Goal: Task Accomplishment & Management: Use online tool/utility

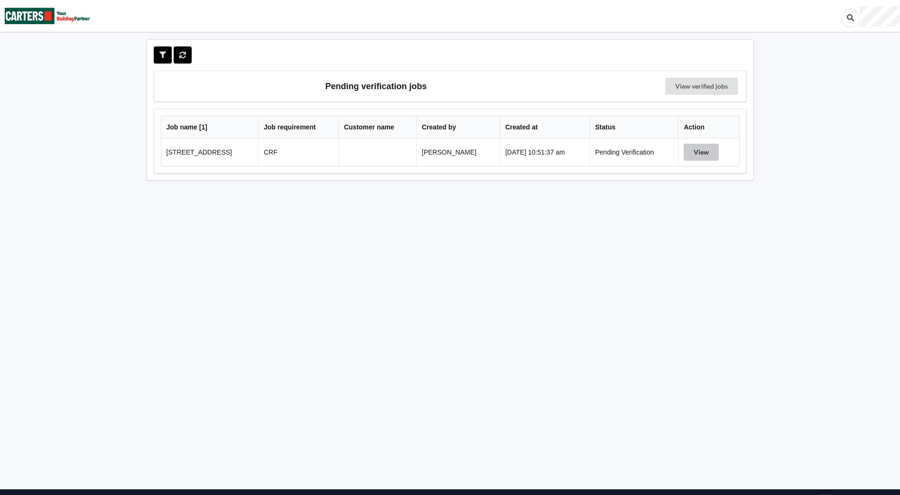
click at [710, 157] on button "View" at bounding box center [701, 152] width 35 height 17
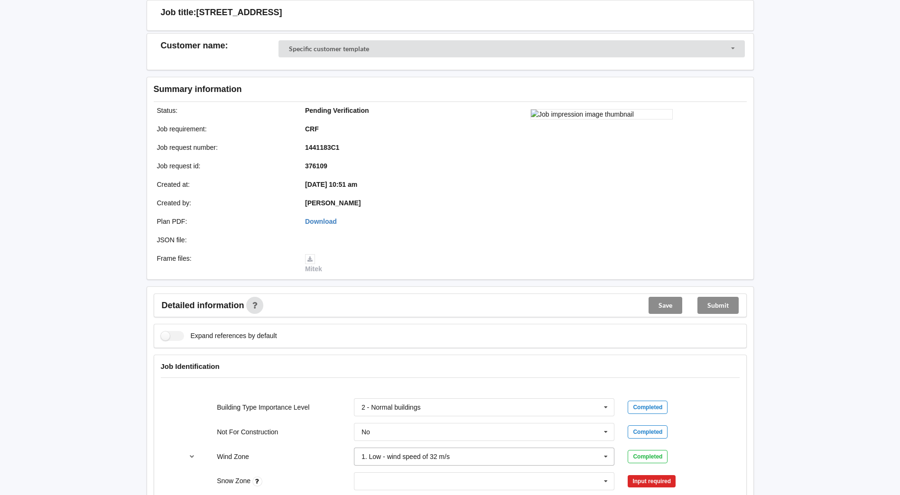
scroll to position [190, 0]
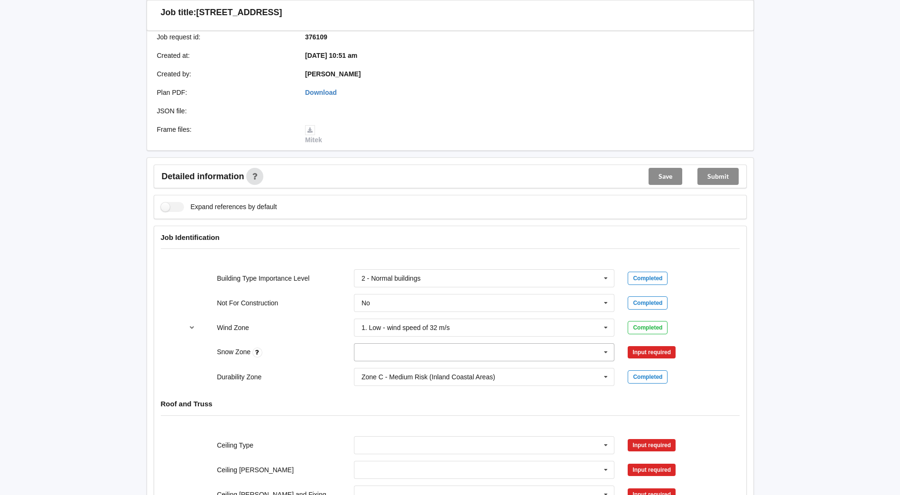
click at [606, 353] on icon at bounding box center [606, 353] width 14 height 18
click at [458, 371] on div "N0" at bounding box center [485, 370] width 260 height 18
click at [652, 355] on button "Confirm input" at bounding box center [656, 353] width 56 height 16
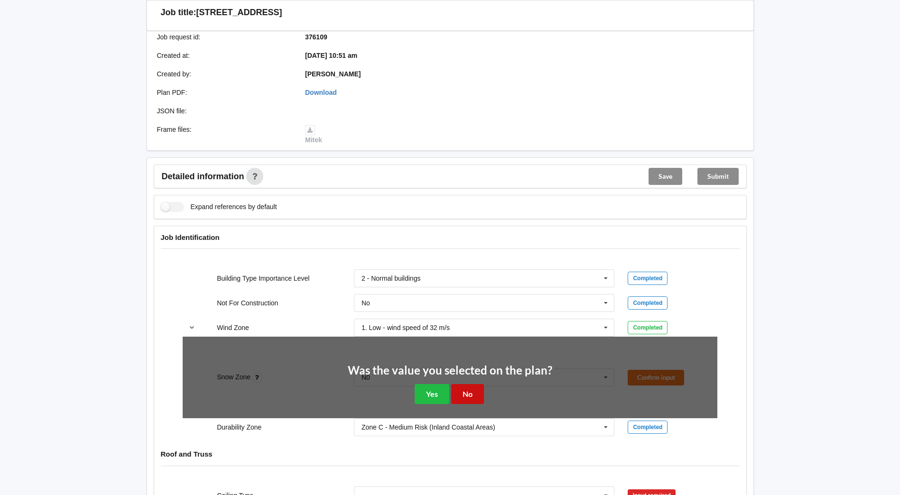
click at [459, 394] on button "No" at bounding box center [467, 393] width 33 height 19
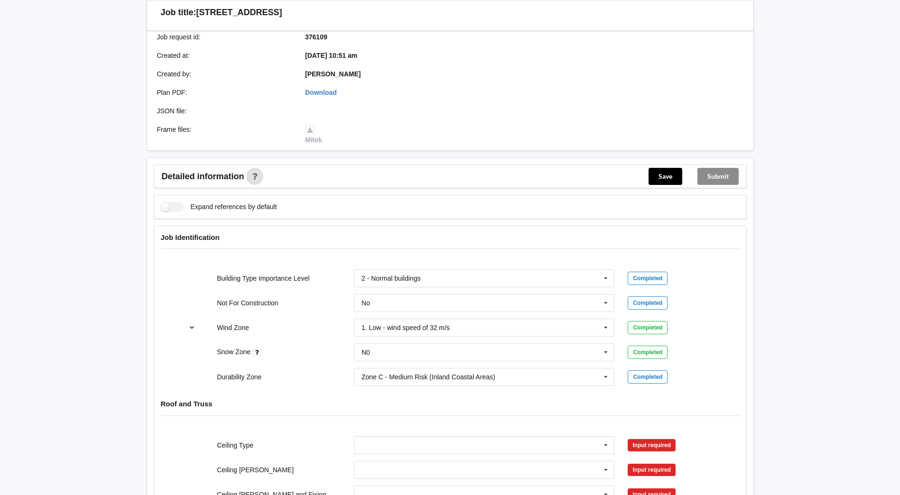
click at [191, 327] on icon "reference-toggle" at bounding box center [192, 328] width 8 height 6
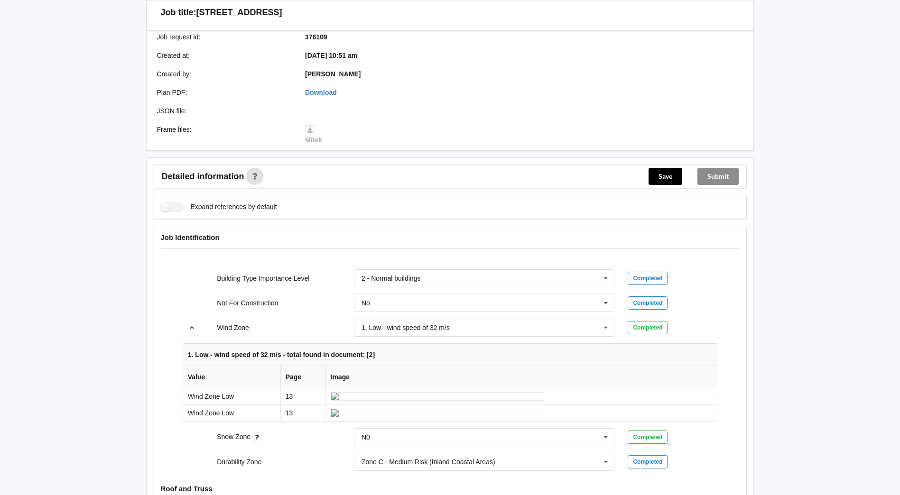
click at [191, 327] on icon "reference-toggle" at bounding box center [192, 328] width 8 height 6
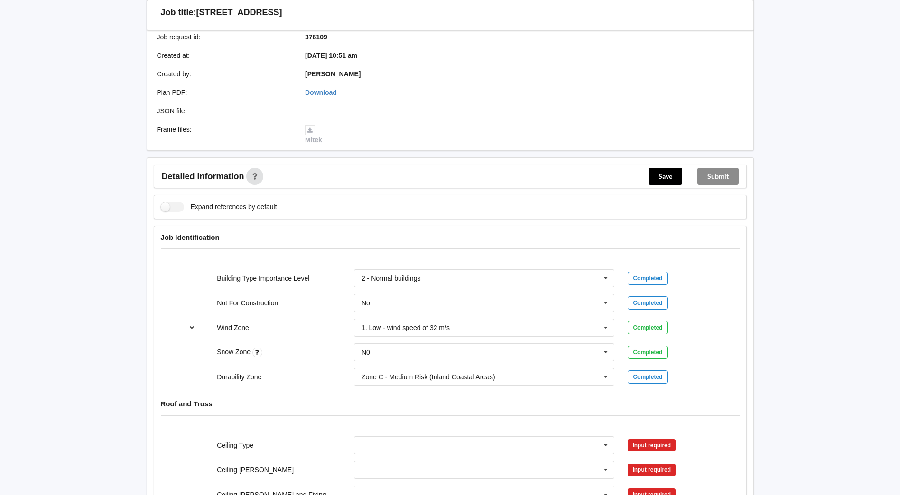
scroll to position [237, 0]
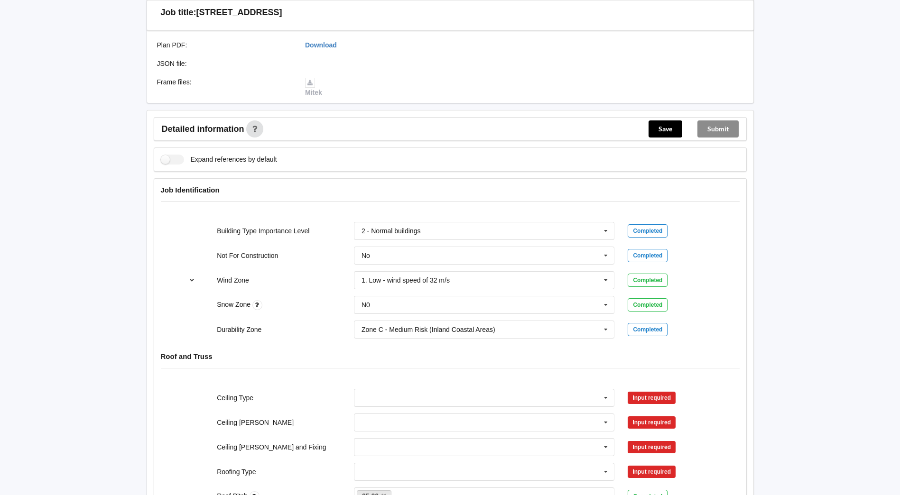
click at [190, 279] on icon "reference-toggle" at bounding box center [192, 280] width 8 height 6
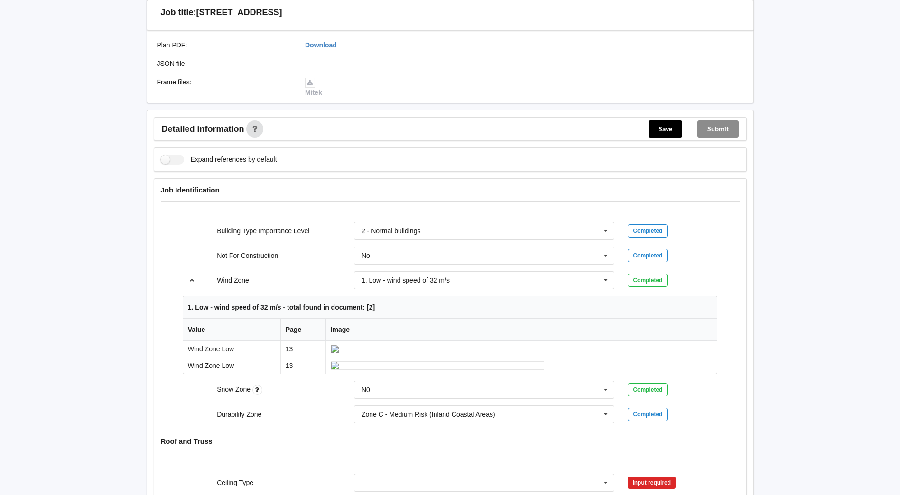
click at [190, 279] on icon "reference-toggle" at bounding box center [192, 280] width 8 height 6
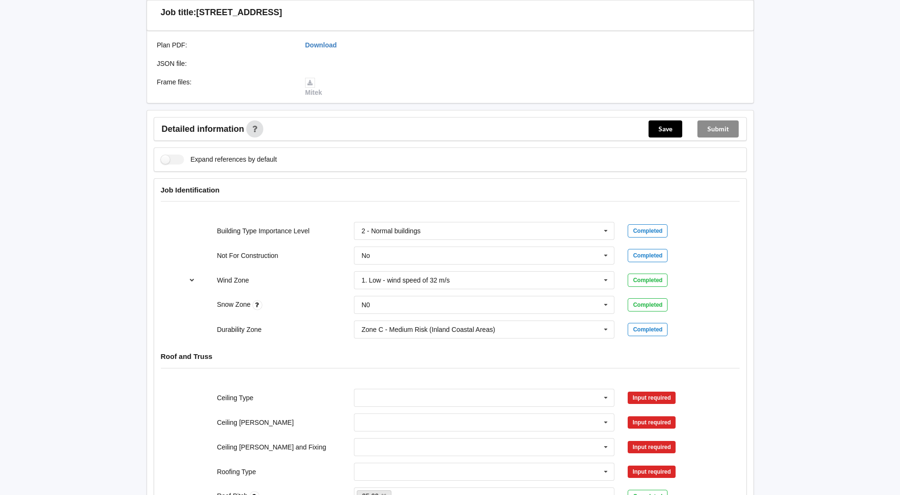
click at [196, 276] on button "reference-toggle" at bounding box center [192, 280] width 19 height 17
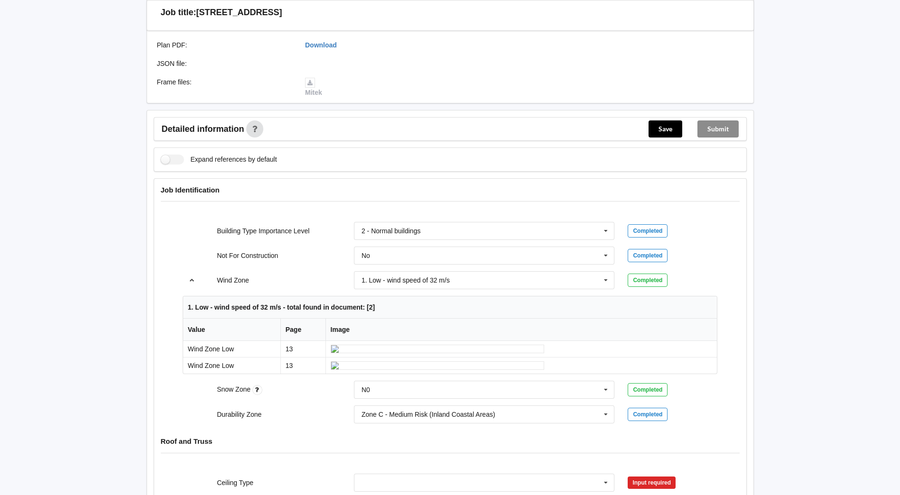
click at [194, 276] on button "reference-toggle" at bounding box center [192, 280] width 19 height 17
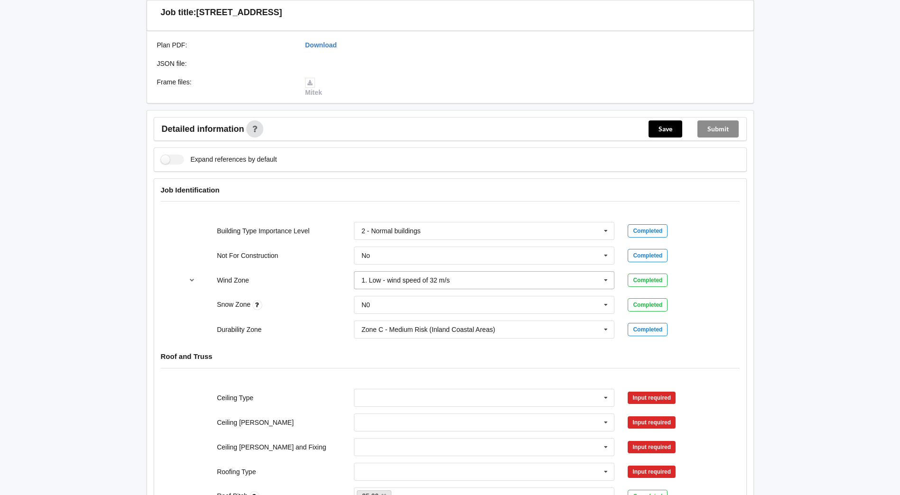
click at [605, 278] on icon at bounding box center [606, 281] width 14 height 18
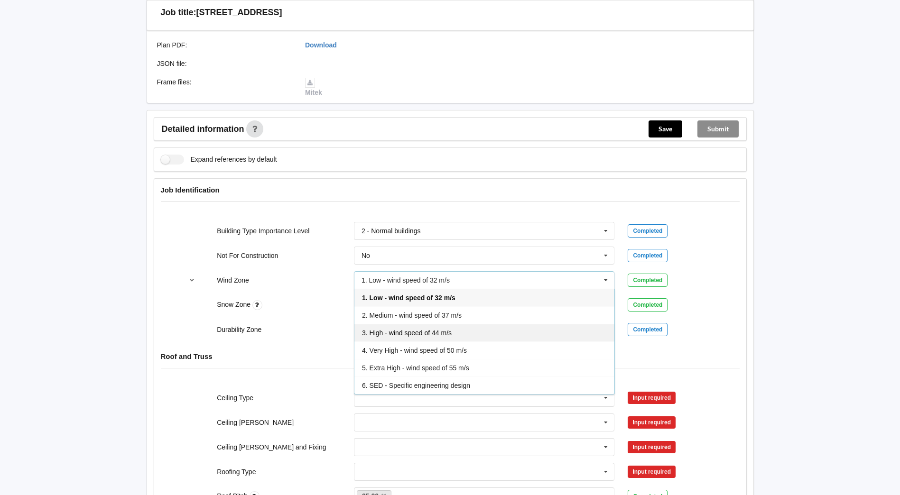
click at [402, 335] on span "3. High - wind speed of 44 m/s" at bounding box center [407, 333] width 90 height 8
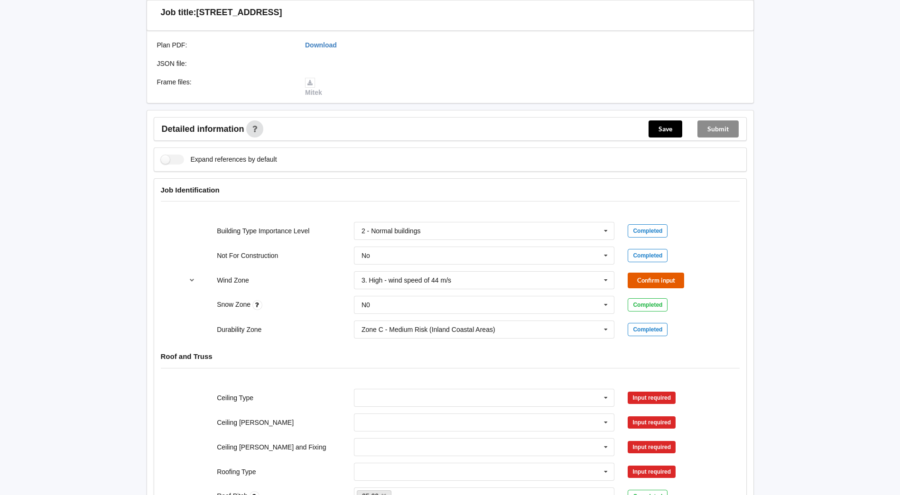
click at [648, 281] on button "Confirm input" at bounding box center [656, 281] width 56 height 16
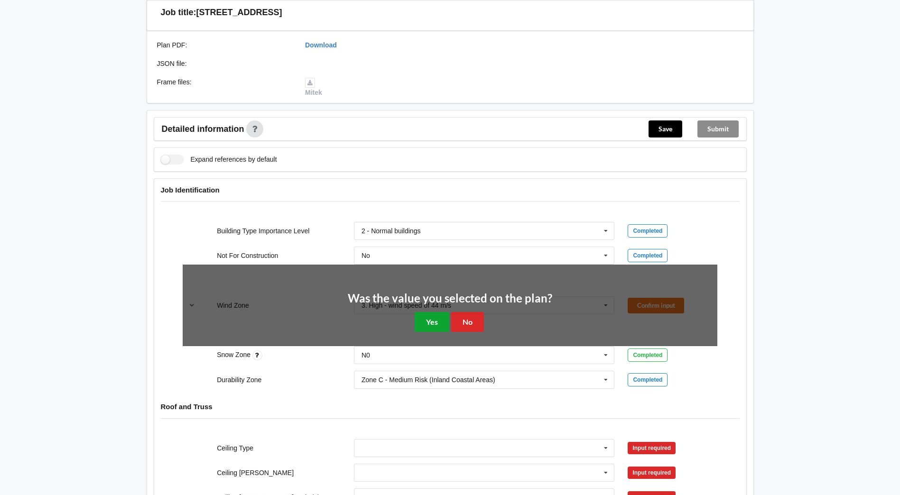
click at [436, 327] on button "Yes" at bounding box center [432, 321] width 35 height 19
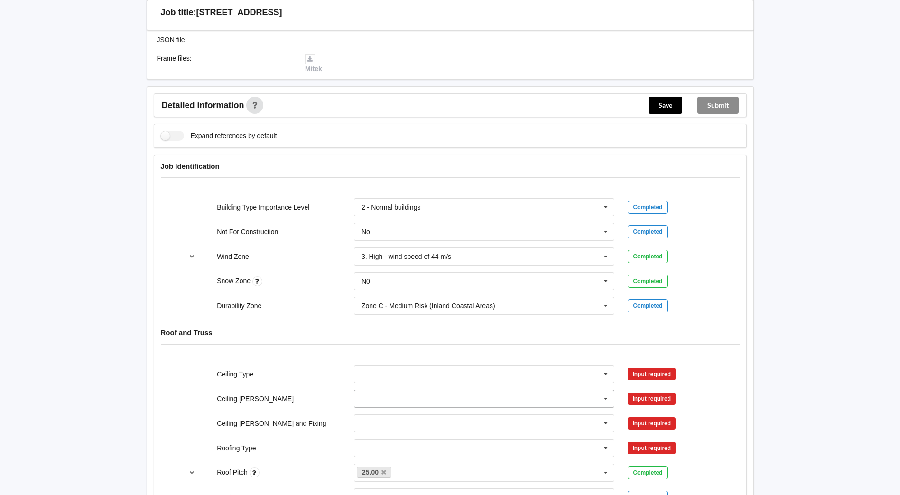
scroll to position [285, 0]
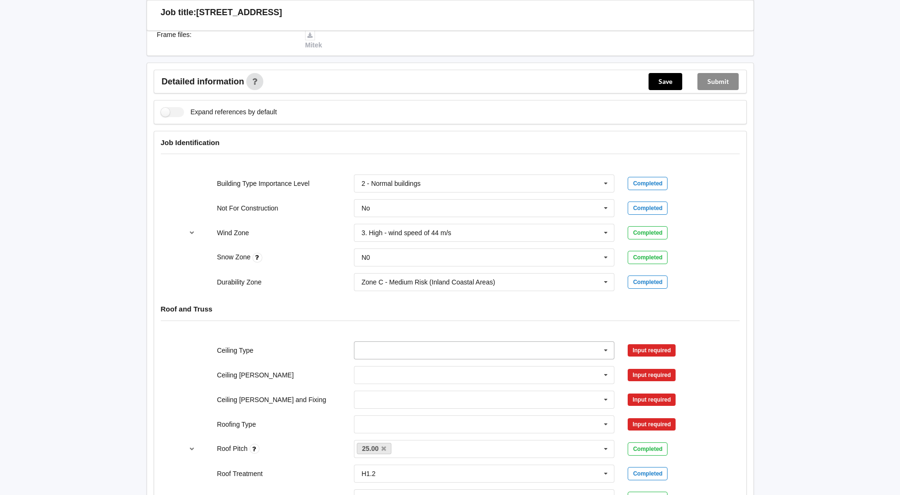
click at [453, 350] on input "text" at bounding box center [485, 350] width 260 height 17
click at [392, 418] on span "13mm Gib" at bounding box center [377, 421] width 31 height 8
click at [380, 379] on input "text" at bounding box center [485, 375] width 260 height 17
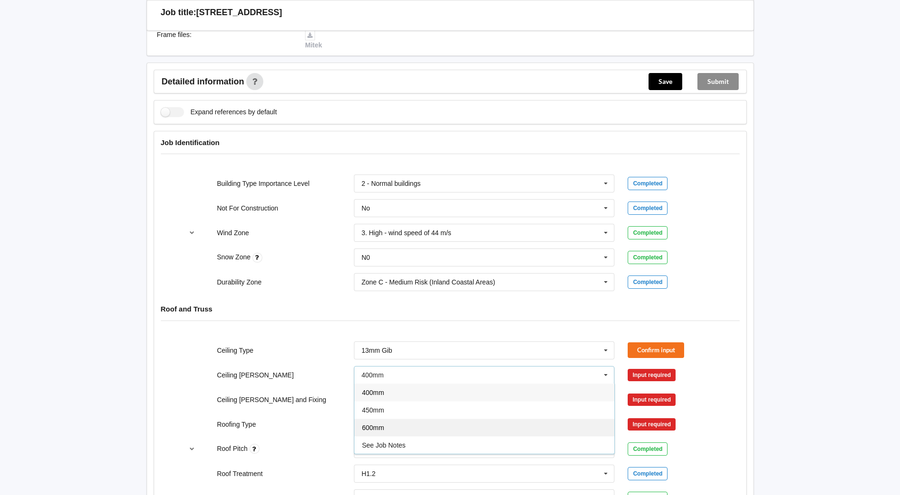
click at [379, 425] on span "600mm" at bounding box center [373, 428] width 22 height 8
click at [383, 399] on input "text" at bounding box center [485, 400] width 260 height 17
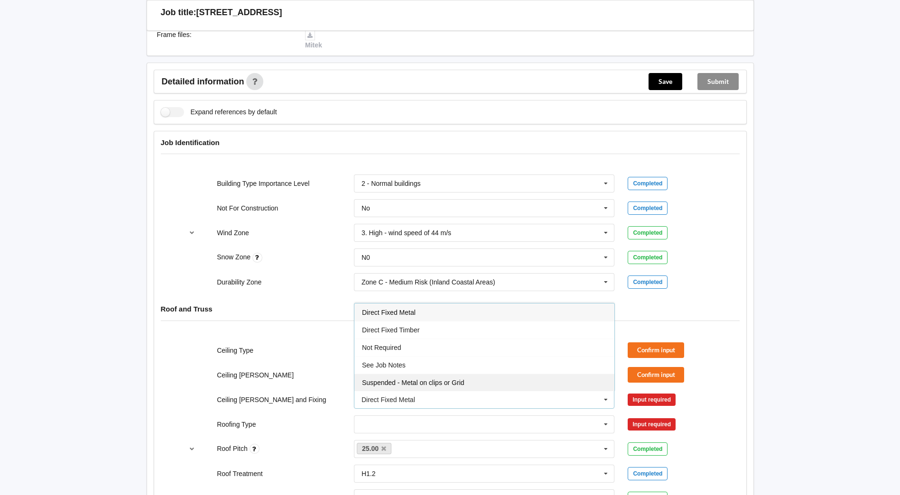
click at [396, 386] on span "Suspended - Metal on clips or Grid" at bounding box center [413, 383] width 103 height 8
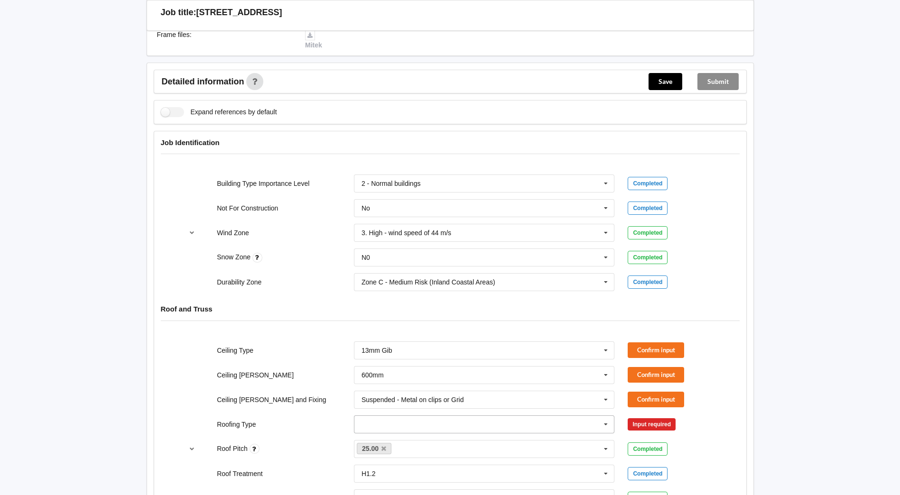
click at [449, 429] on input "text" at bounding box center [485, 424] width 260 height 17
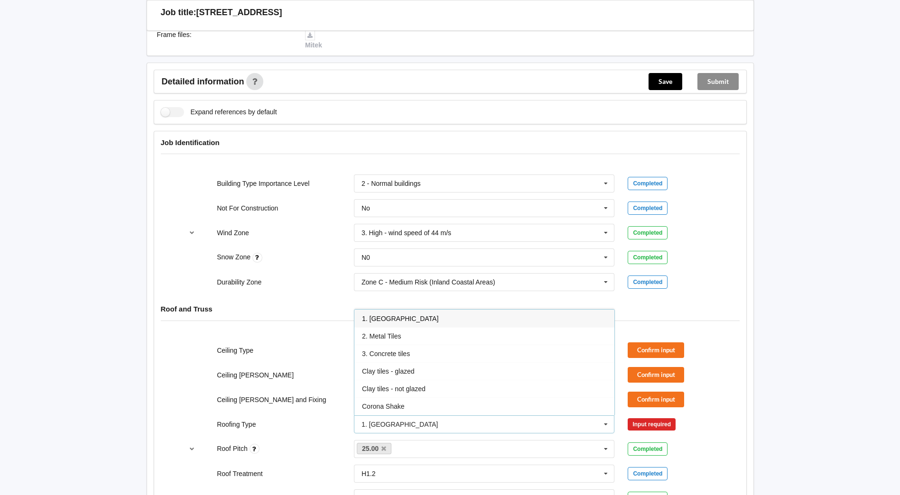
click at [387, 318] on span "1. [GEOGRAPHIC_DATA]" at bounding box center [400, 319] width 76 height 8
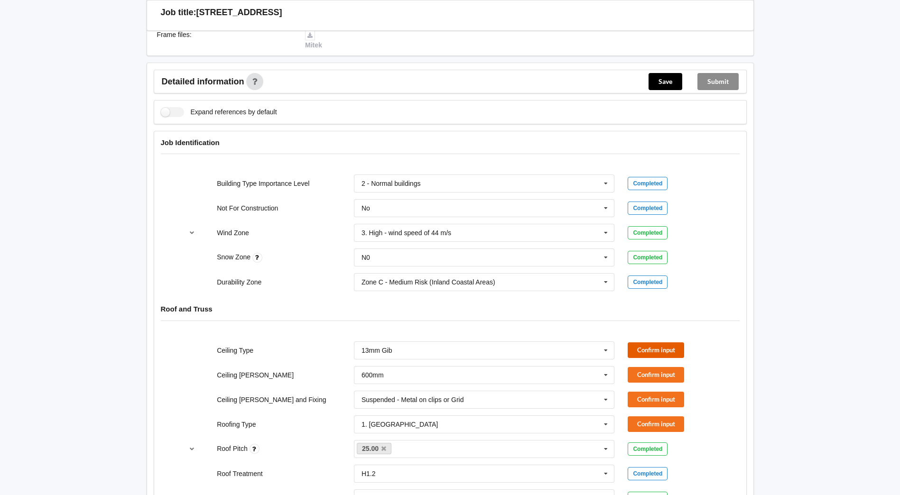
click at [655, 352] on button "Confirm input" at bounding box center [656, 351] width 56 height 16
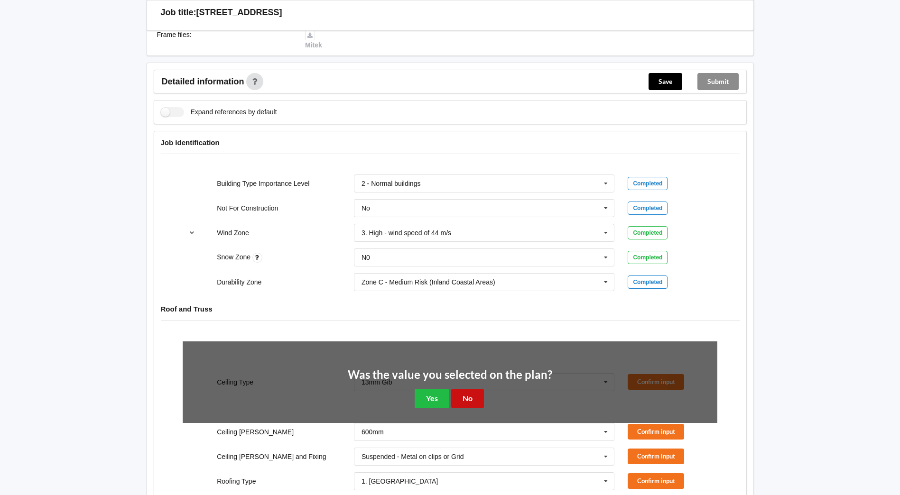
click at [467, 399] on button "No" at bounding box center [467, 398] width 33 height 19
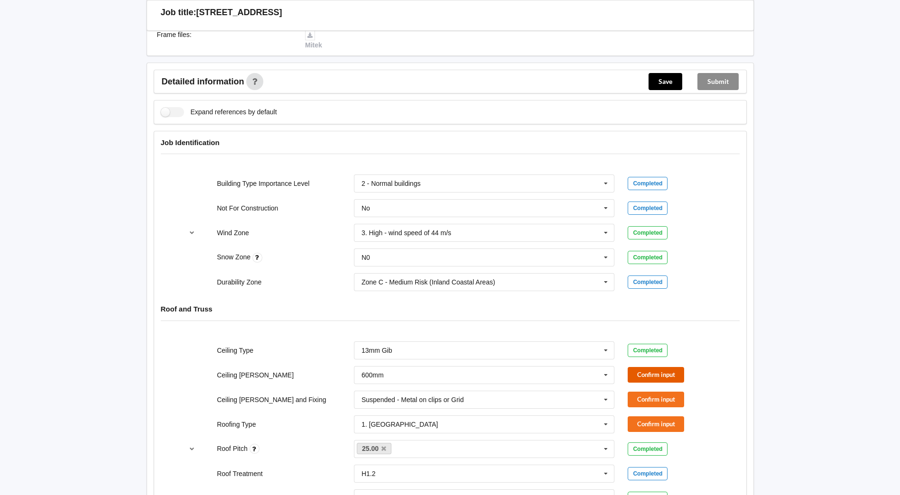
click at [647, 372] on button "Confirm input" at bounding box center [656, 375] width 56 height 16
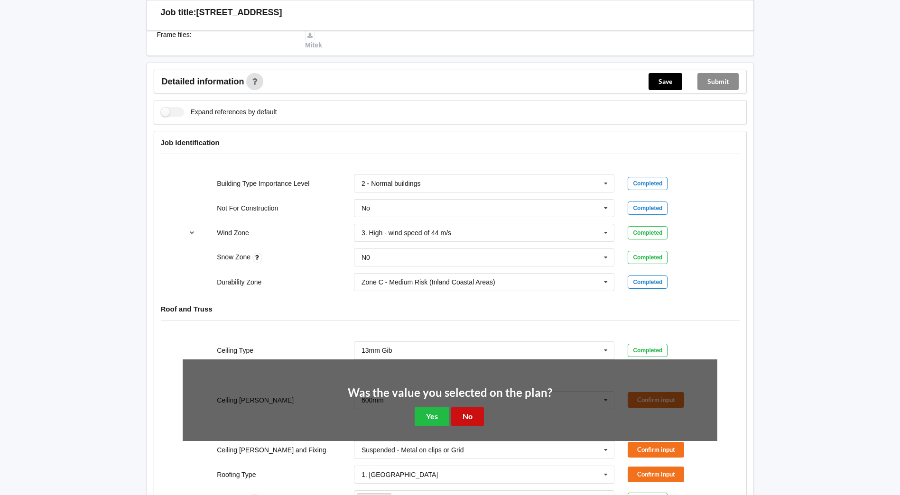
click at [472, 416] on button "No" at bounding box center [467, 416] width 33 height 19
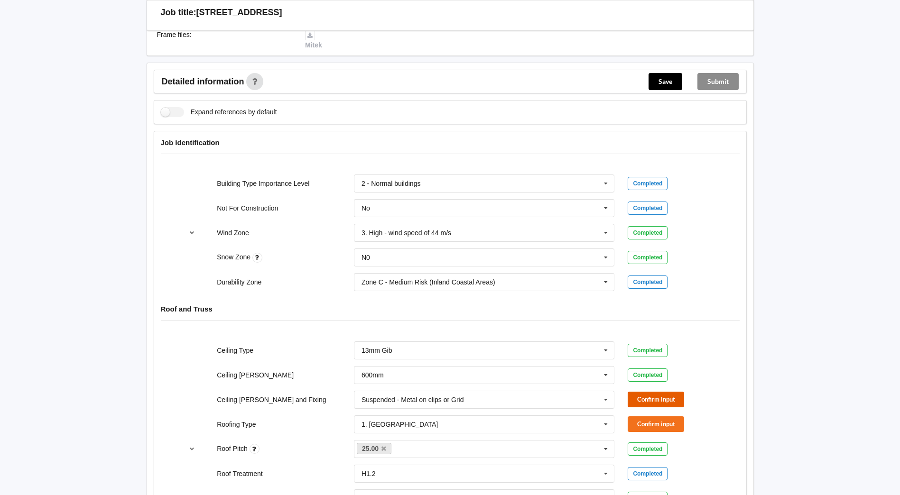
click at [654, 396] on button "Confirm input" at bounding box center [656, 400] width 56 height 16
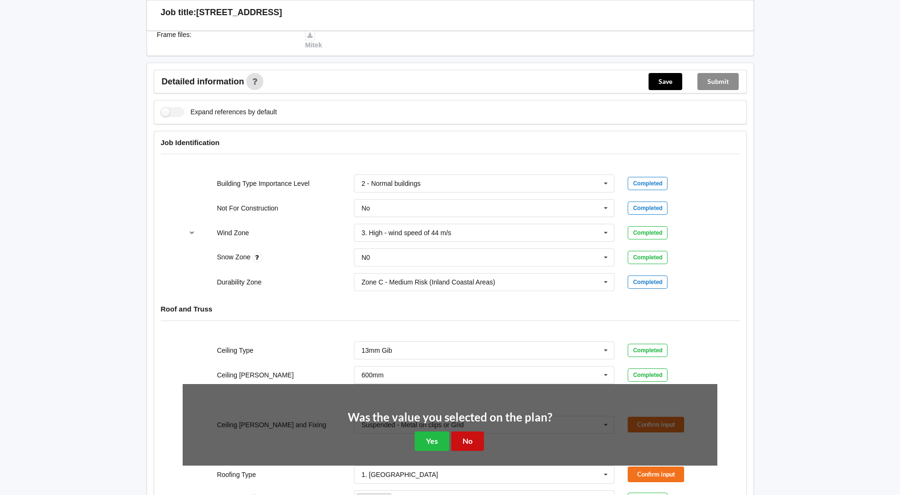
drag, startPoint x: 466, startPoint y: 440, endPoint x: 530, endPoint y: 434, distance: 64.4
click at [467, 439] on button "No" at bounding box center [467, 441] width 33 height 19
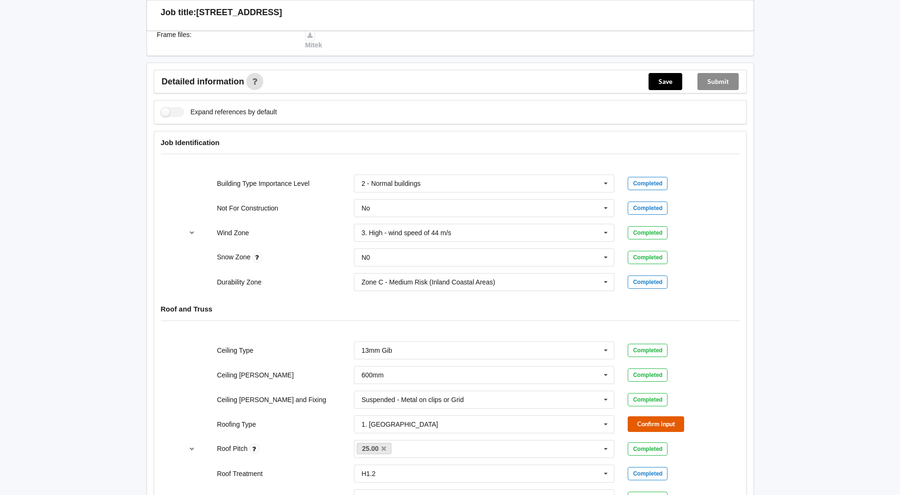
click at [638, 421] on button "Confirm input" at bounding box center [656, 425] width 56 height 16
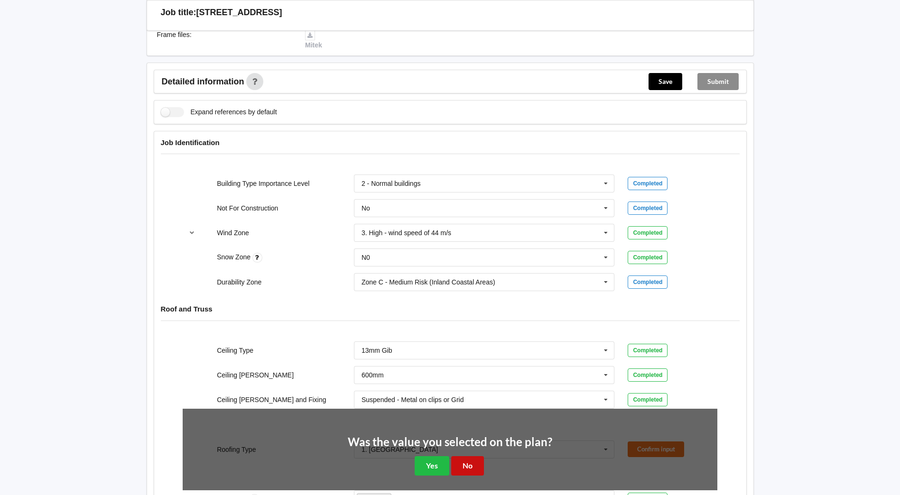
click at [468, 465] on button "No" at bounding box center [467, 466] width 33 height 19
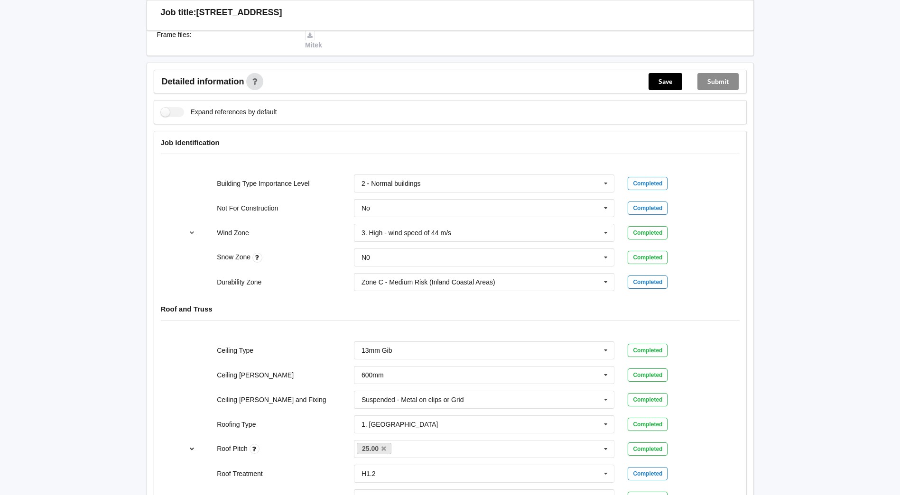
click at [191, 449] on icon "reference-toggle" at bounding box center [192, 449] width 8 height 6
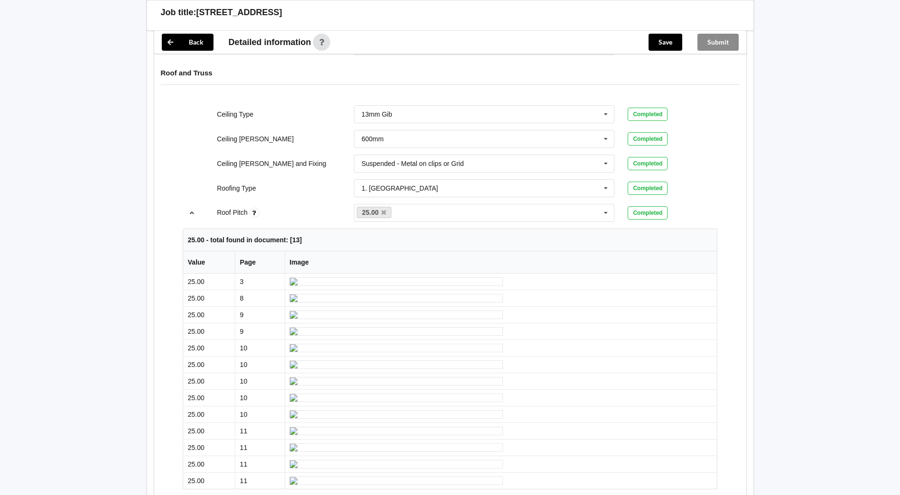
scroll to position [522, 0]
click at [188, 215] on button "reference-toggle" at bounding box center [192, 212] width 19 height 17
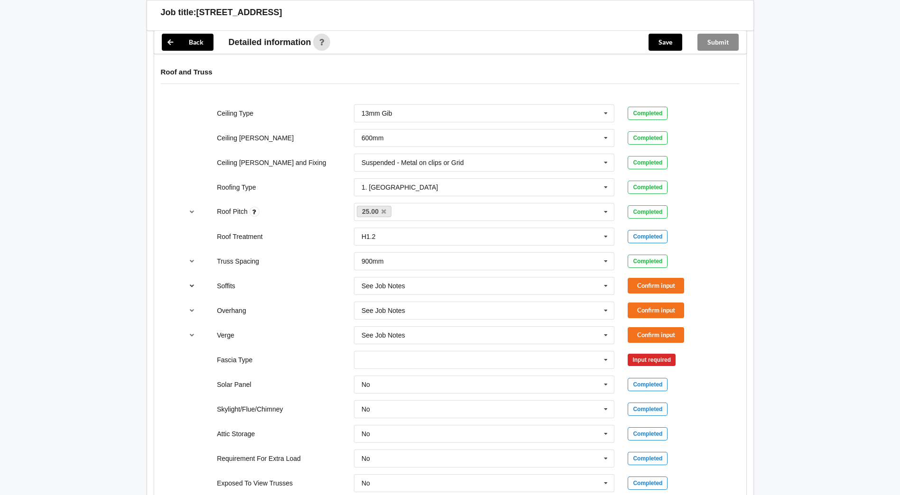
click at [192, 286] on icon "reference-toggle" at bounding box center [192, 286] width 8 height 6
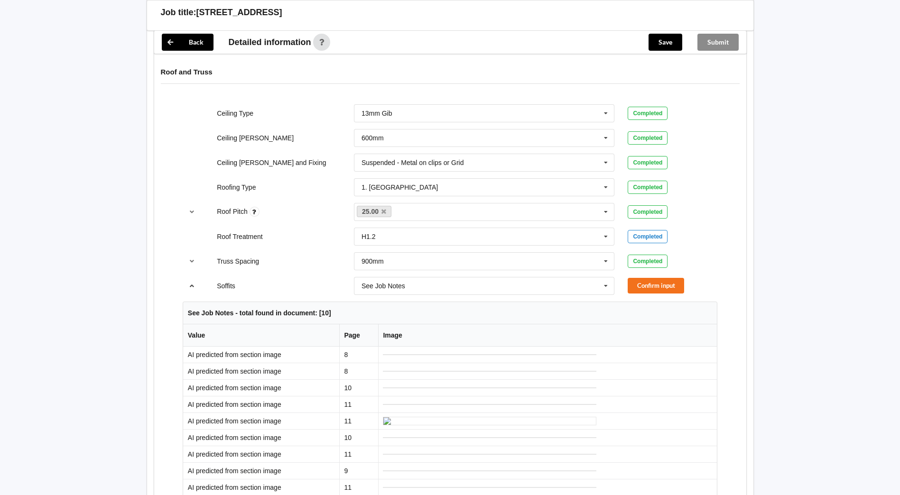
click at [192, 286] on icon "reference-toggle" at bounding box center [192, 286] width 8 height 6
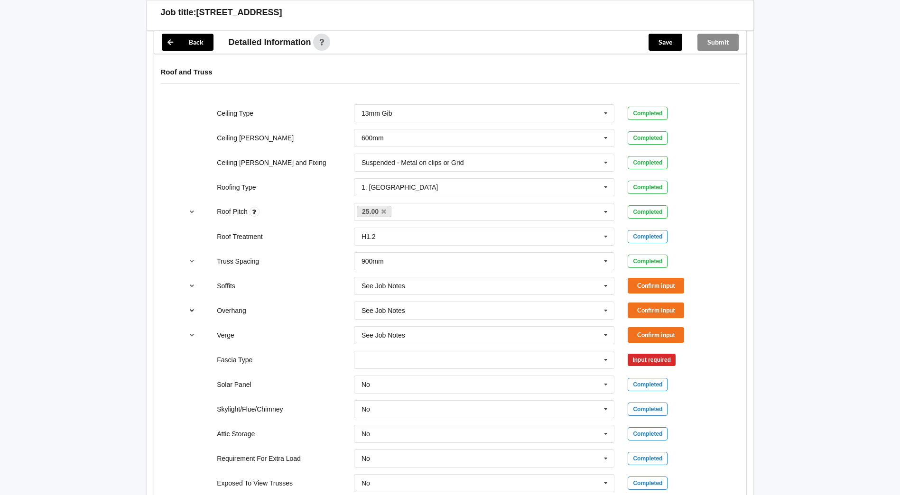
click at [189, 314] on button "reference-toggle" at bounding box center [192, 310] width 19 height 17
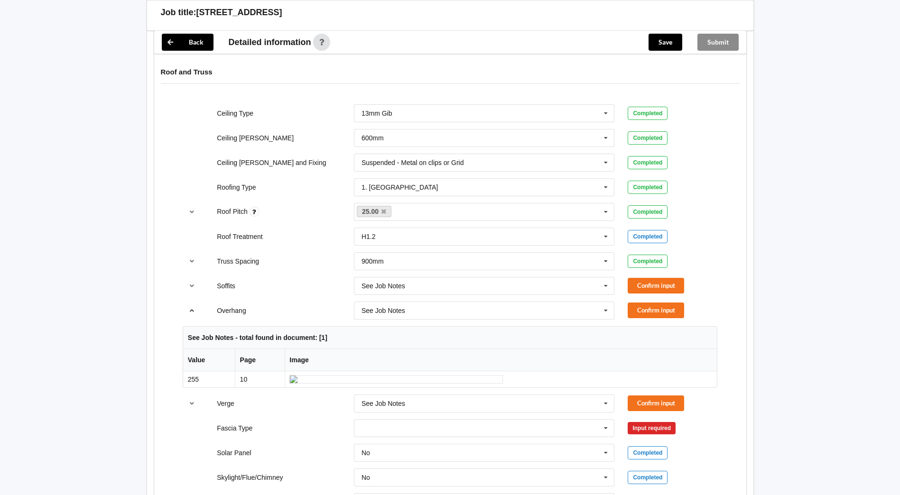
click at [189, 314] on button "reference-toggle" at bounding box center [192, 310] width 19 height 17
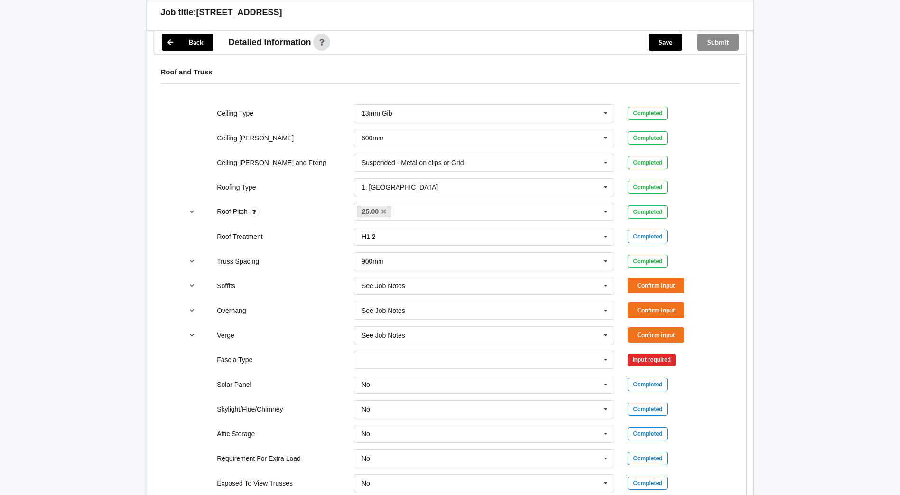
click at [190, 334] on icon "reference-toggle" at bounding box center [192, 335] width 8 height 6
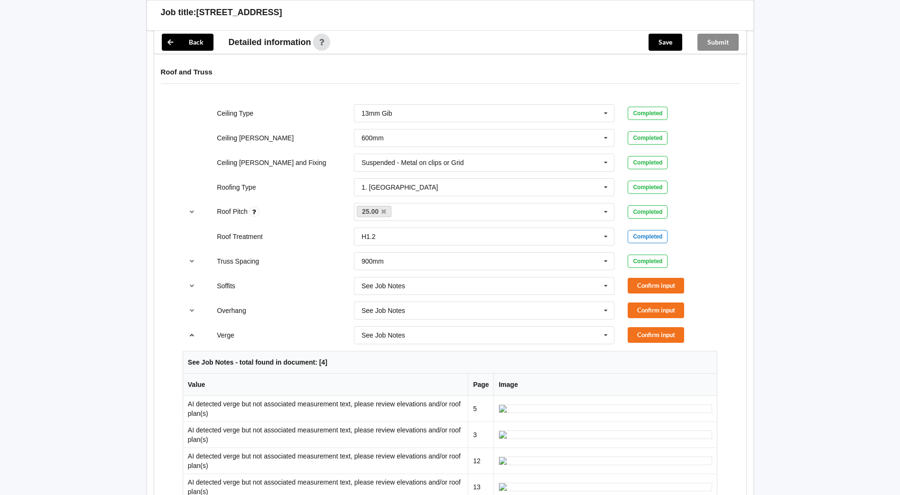
click at [190, 334] on icon "reference-toggle" at bounding box center [192, 335] width 8 height 6
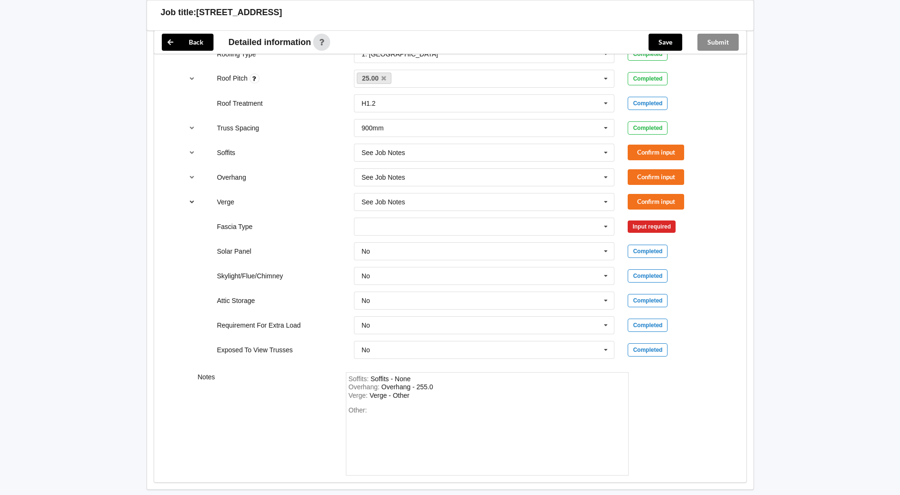
scroll to position [609, 0]
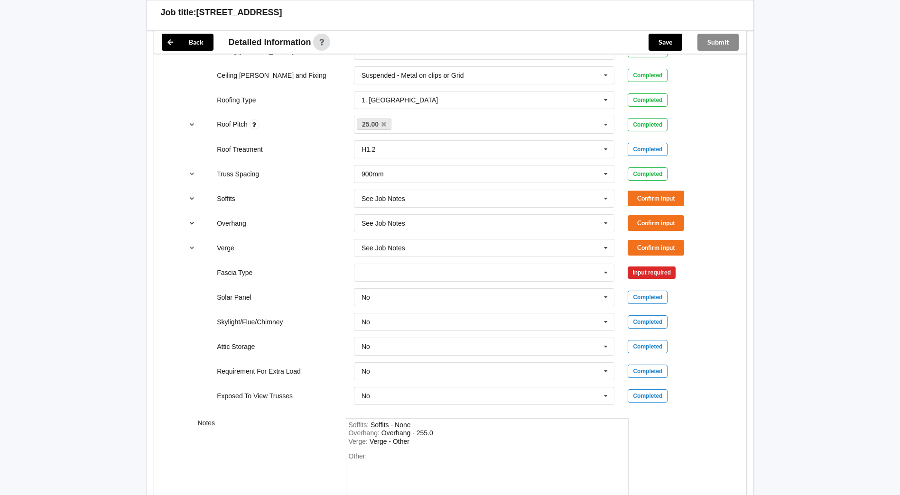
click at [193, 225] on icon "reference-toggle" at bounding box center [192, 223] width 8 height 6
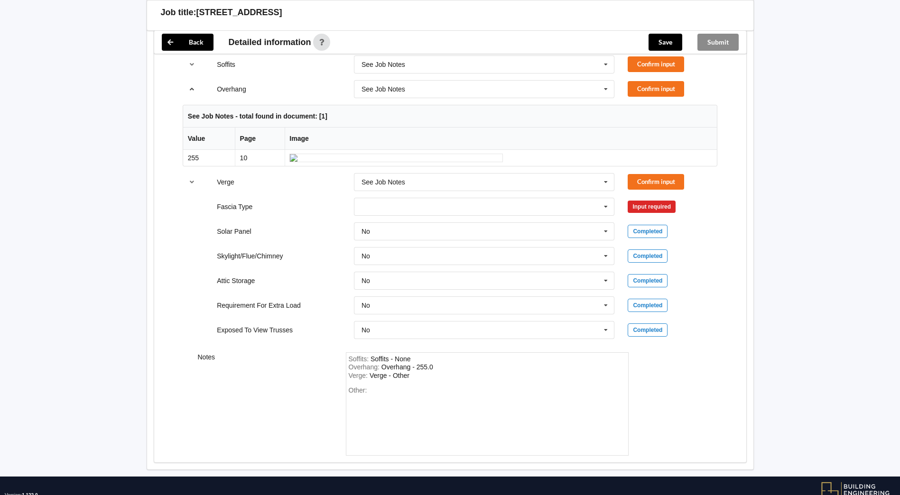
scroll to position [657, 0]
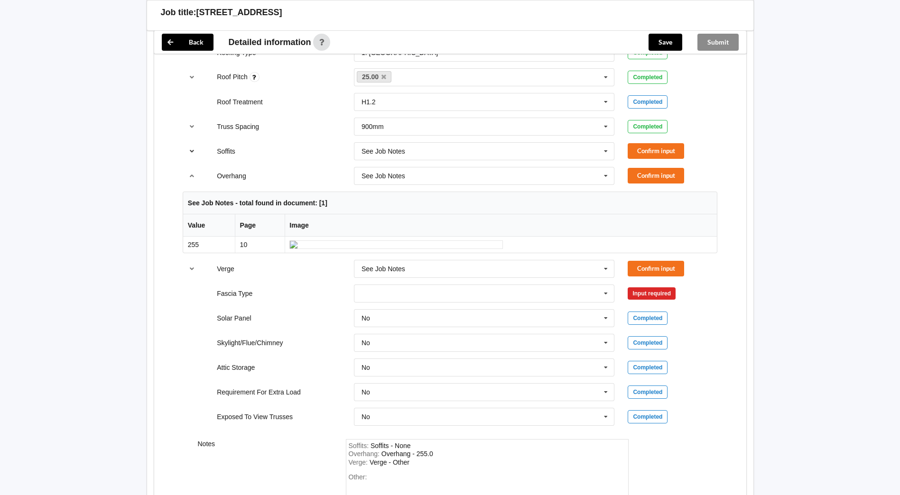
click at [192, 152] on icon "reference-toggle" at bounding box center [192, 151] width 8 height 6
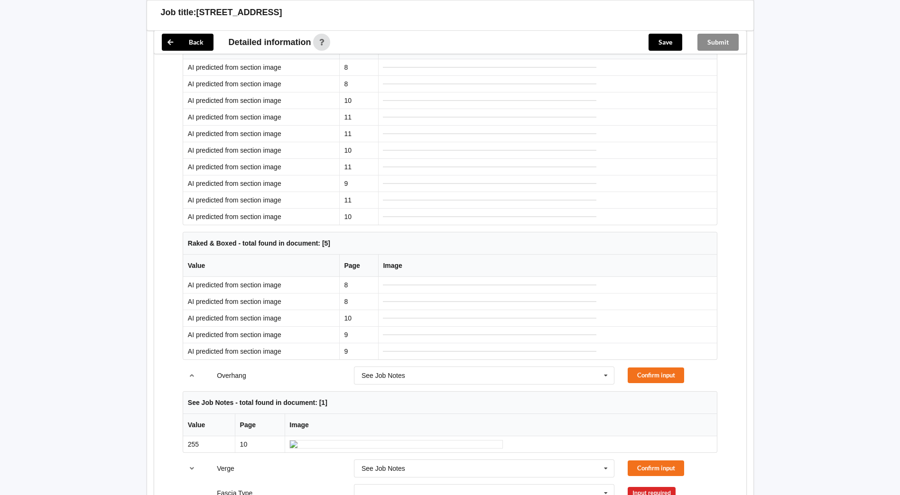
scroll to position [704, 0]
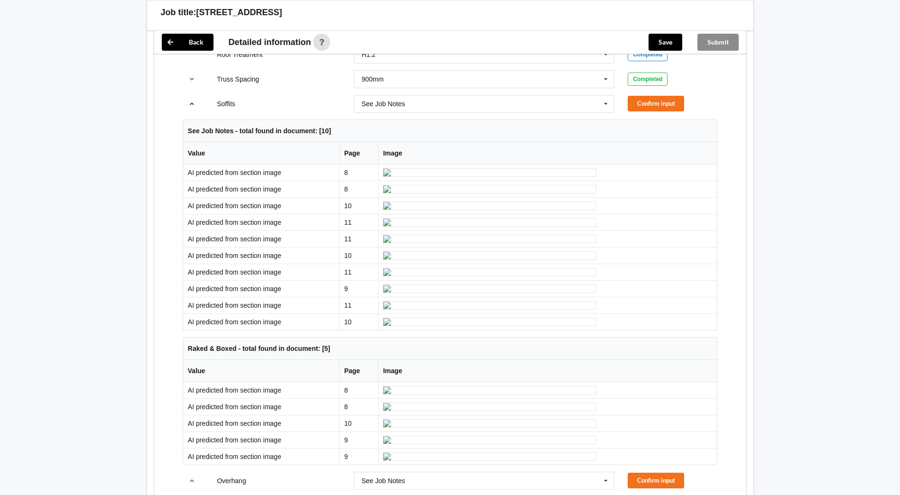
click at [194, 101] on icon "reference-toggle" at bounding box center [192, 104] width 8 height 6
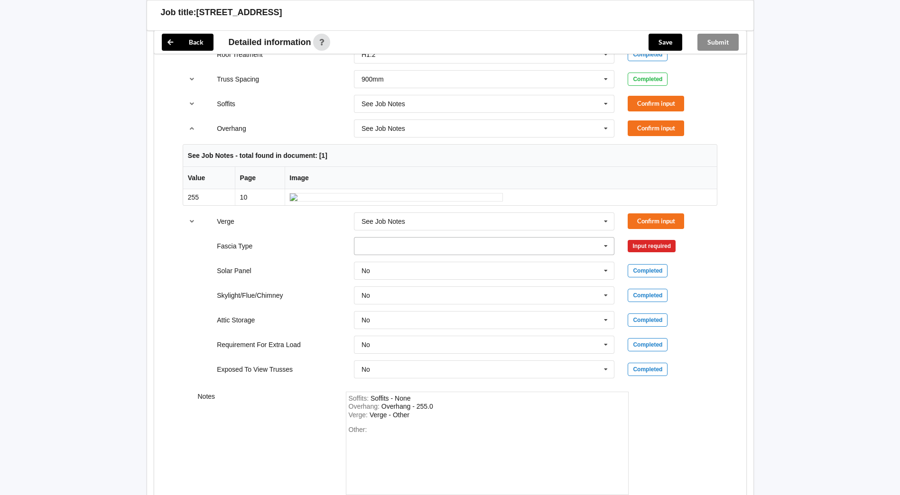
click at [606, 255] on icon at bounding box center [606, 247] width 14 height 18
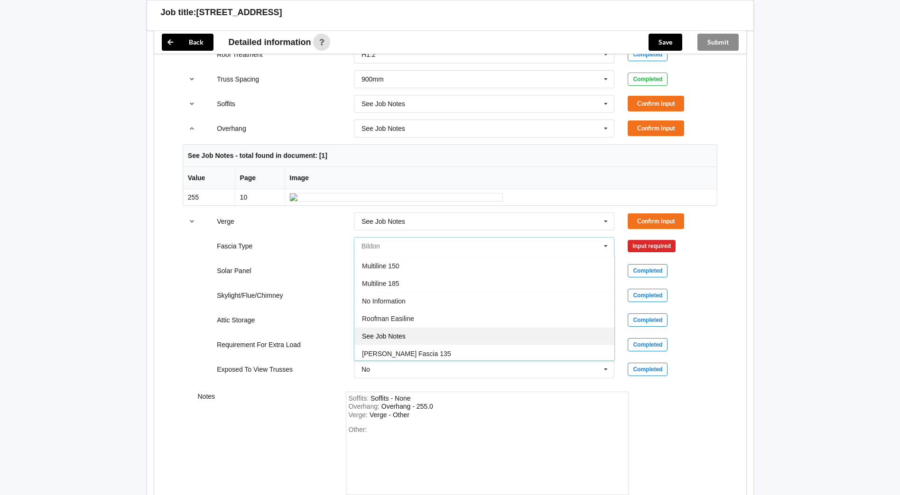
scroll to position [316, 0]
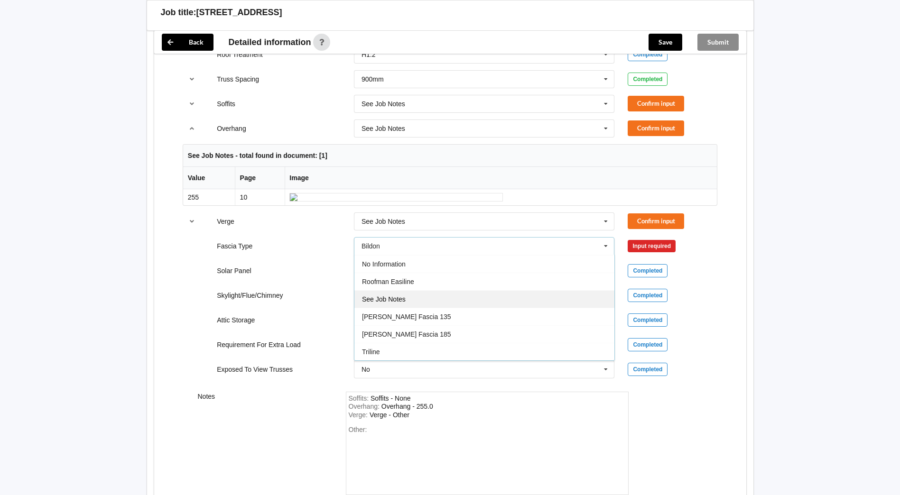
click at [426, 308] on div "See Job Notes" at bounding box center [485, 299] width 260 height 18
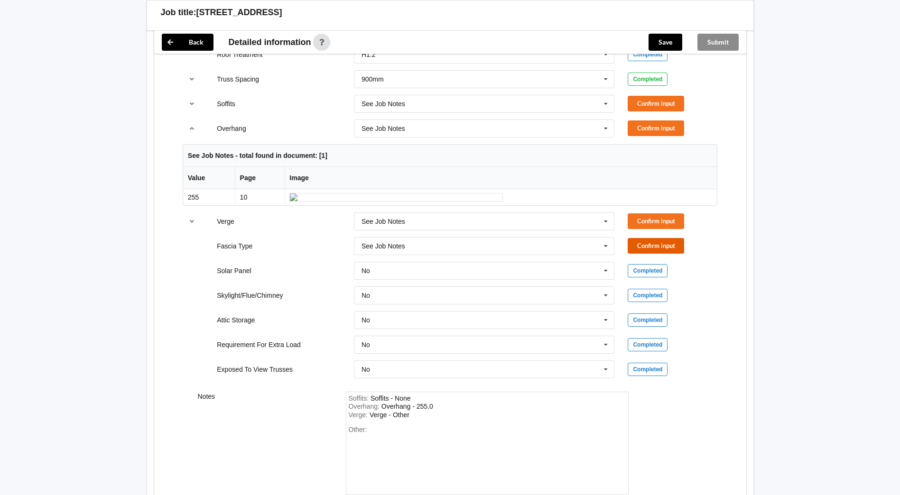
click at [644, 254] on button "Confirm input" at bounding box center [656, 246] width 56 height 16
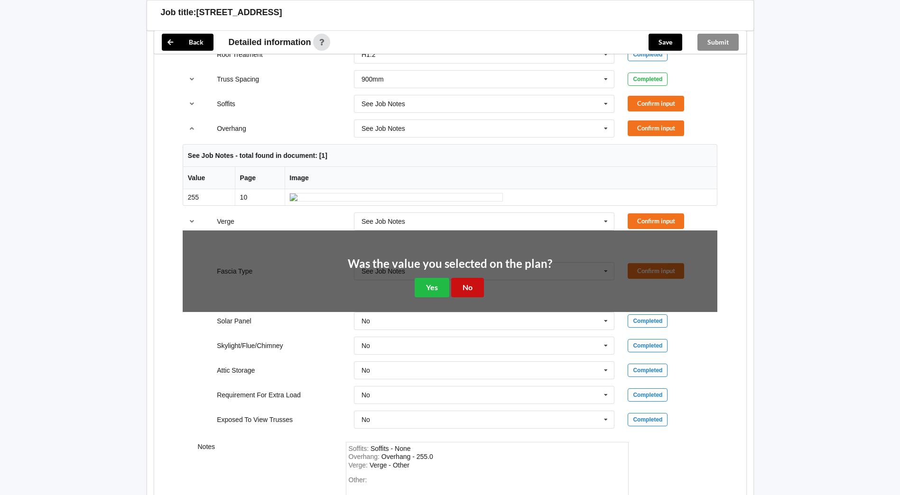
click at [472, 298] on button "No" at bounding box center [467, 287] width 33 height 19
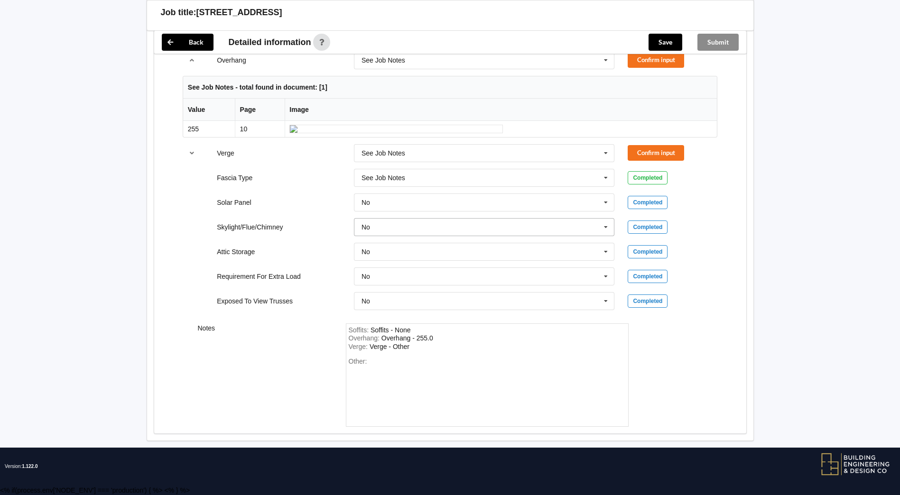
scroll to position [799, 0]
click at [421, 352] on div "Verge : Verge - Other" at bounding box center [487, 347] width 277 height 9
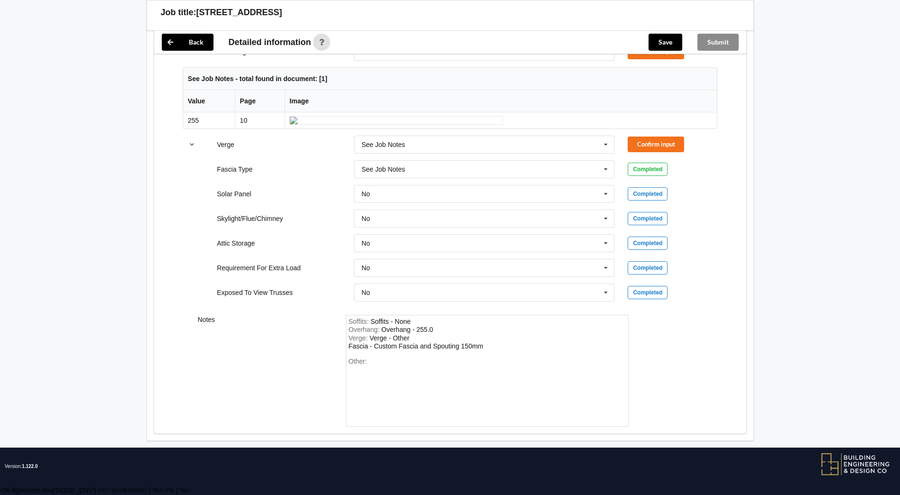
scroll to position [847, 0]
click at [392, 400] on div "Other:" at bounding box center [487, 391] width 277 height 66
click at [656, 152] on button "Confirm input" at bounding box center [656, 145] width 56 height 16
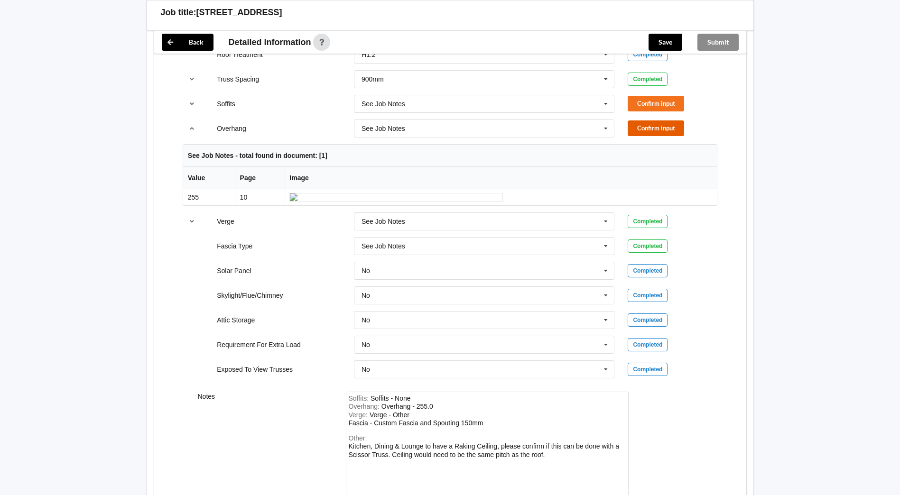
click at [656, 127] on button "Confirm input" at bounding box center [656, 129] width 56 height 16
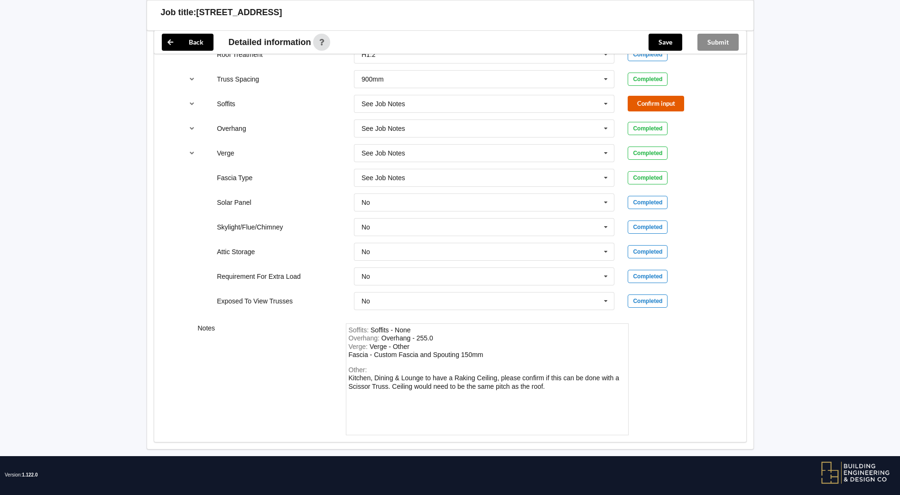
click at [657, 107] on button "Confirm input" at bounding box center [656, 104] width 56 height 16
drag, startPoint x: 553, startPoint y: 383, endPoint x: 402, endPoint y: 386, distance: 150.9
click at [395, 387] on div "Other: Kitchen, Dining & Lounge to have a Raking Ceiling, please confirm if thi…" at bounding box center [487, 399] width 277 height 66
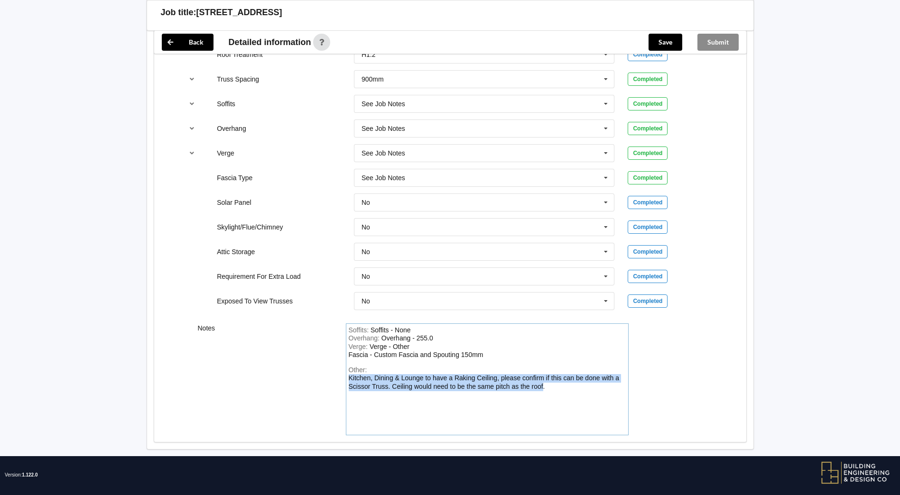
drag, startPoint x: 544, startPoint y: 387, endPoint x: 344, endPoint y: 381, distance: 199.9
click at [344, 381] on div "Soffits : Soffits - None Overhang : Overhang - 255.0 Verge : Verge - Other Fasc…" at bounding box center [487, 380] width 296 height 112
copy div "Kitchen, Dining & Lounge to have a Raking Ceiling, please confirm if this can b…"
